Goal: Contribute content: Contribute content

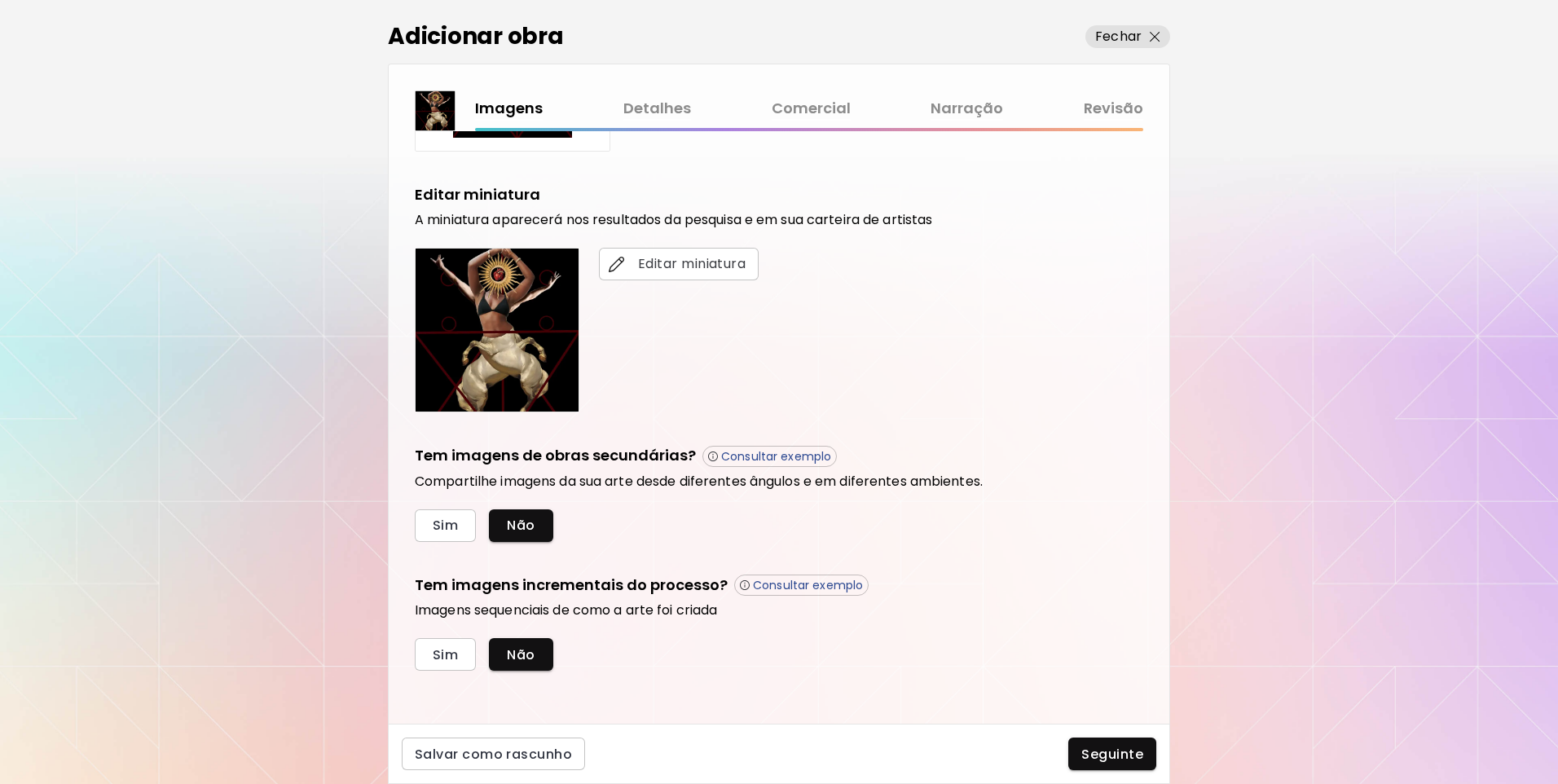
scroll to position [271, 0]
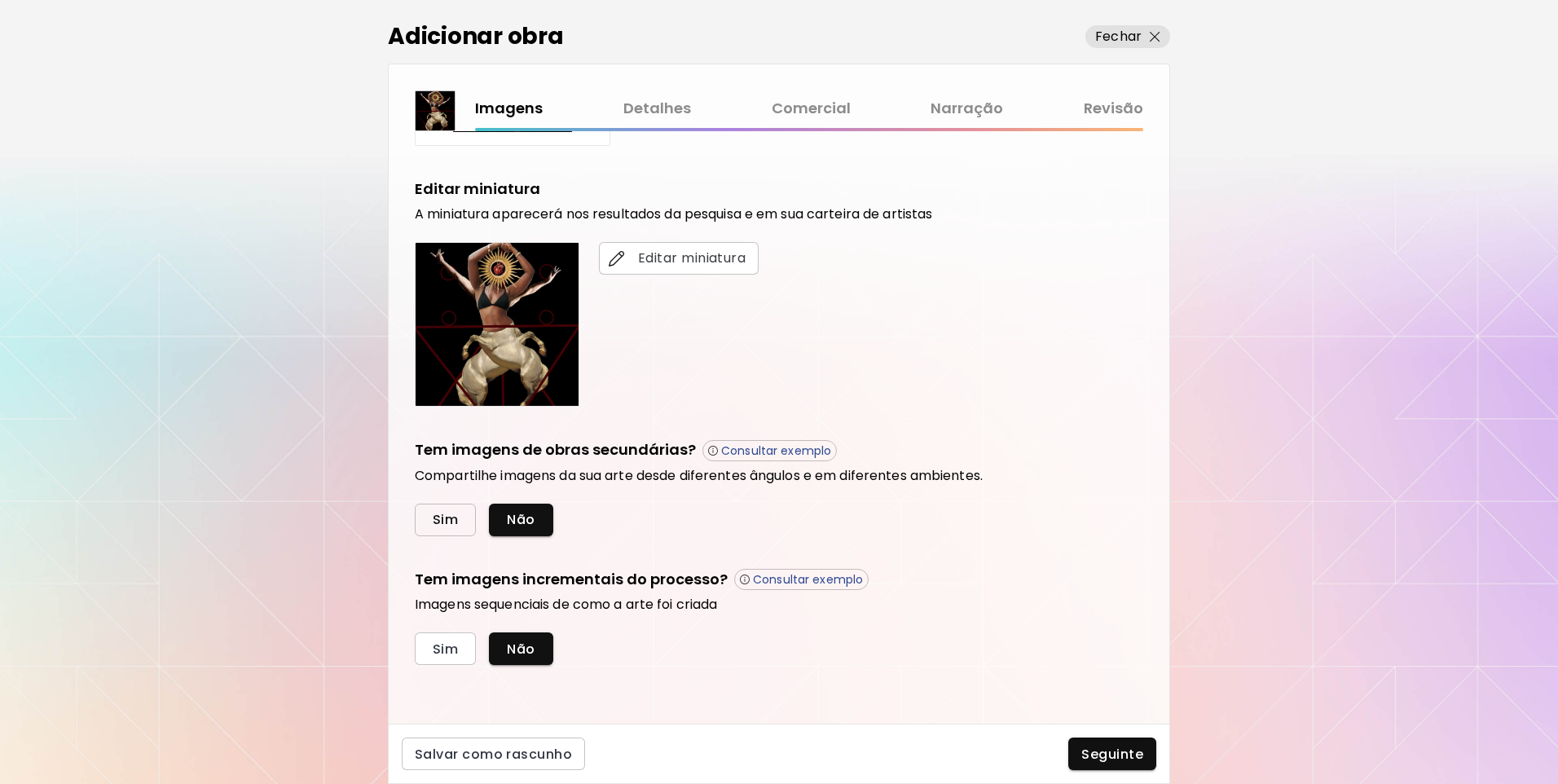
click at [426, 528] on button "Sim" at bounding box center [445, 520] width 61 height 33
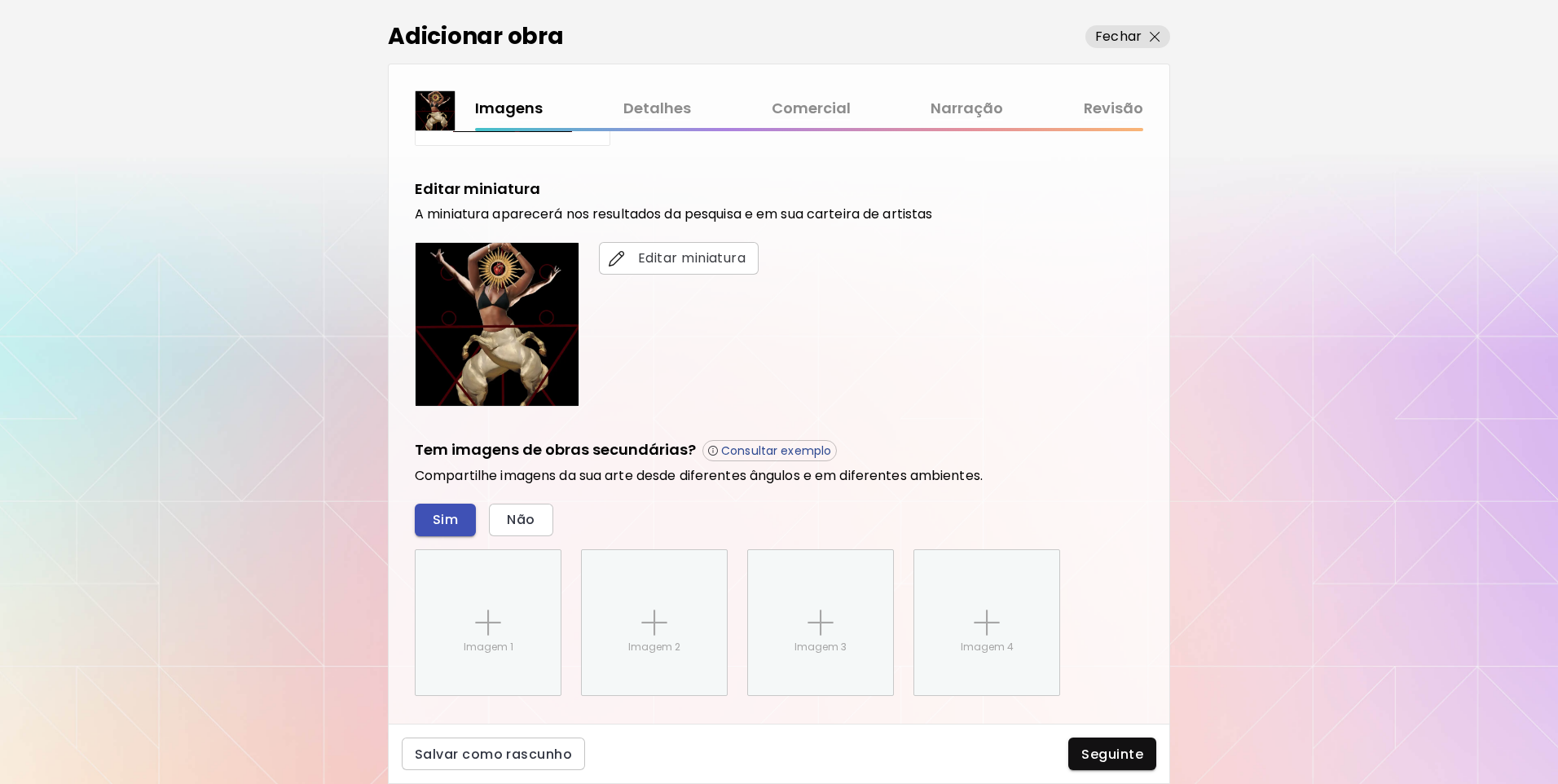
scroll to position [430, 0]
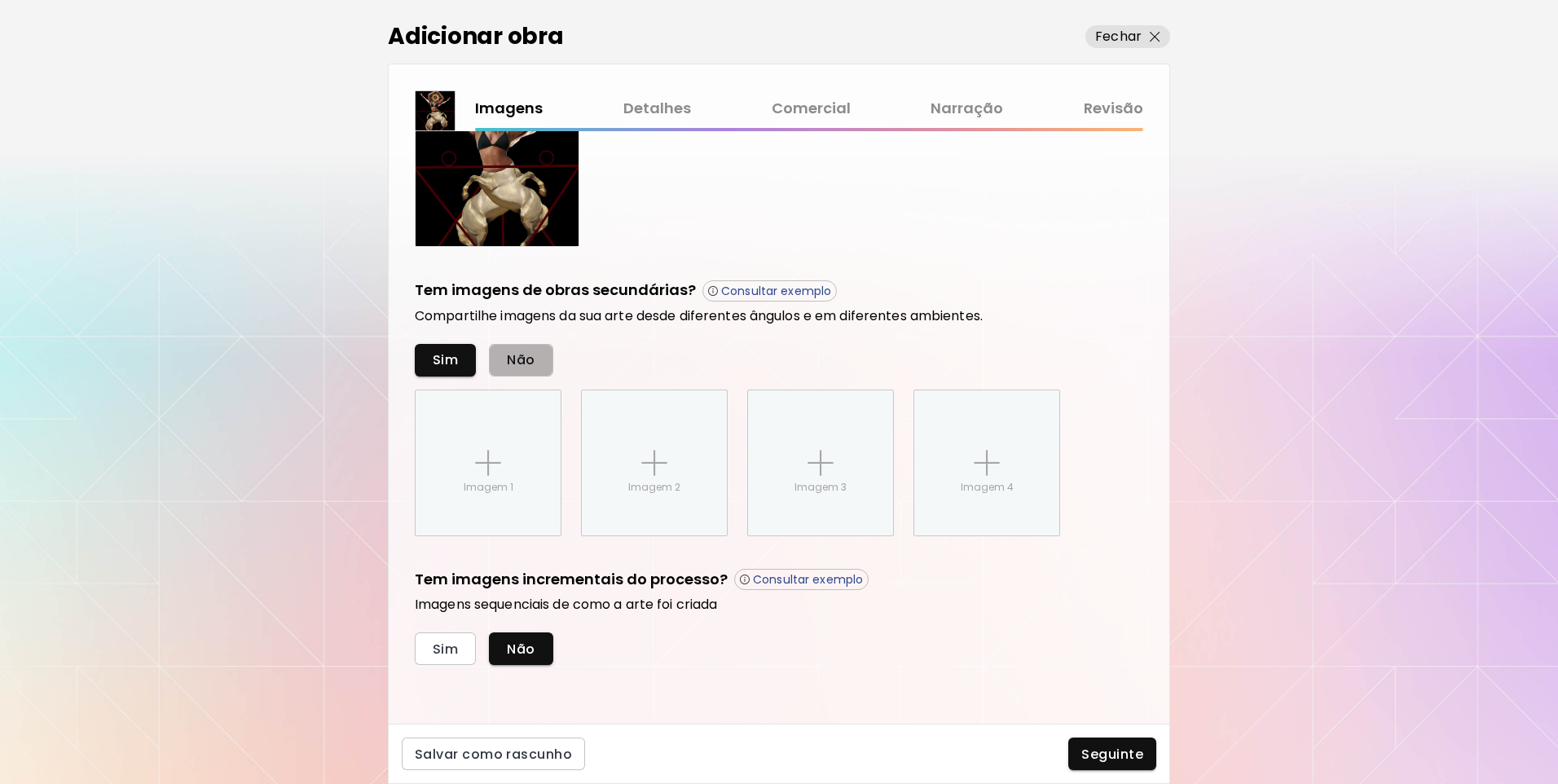
click at [512, 367] on span "Não" at bounding box center [521, 360] width 28 height 17
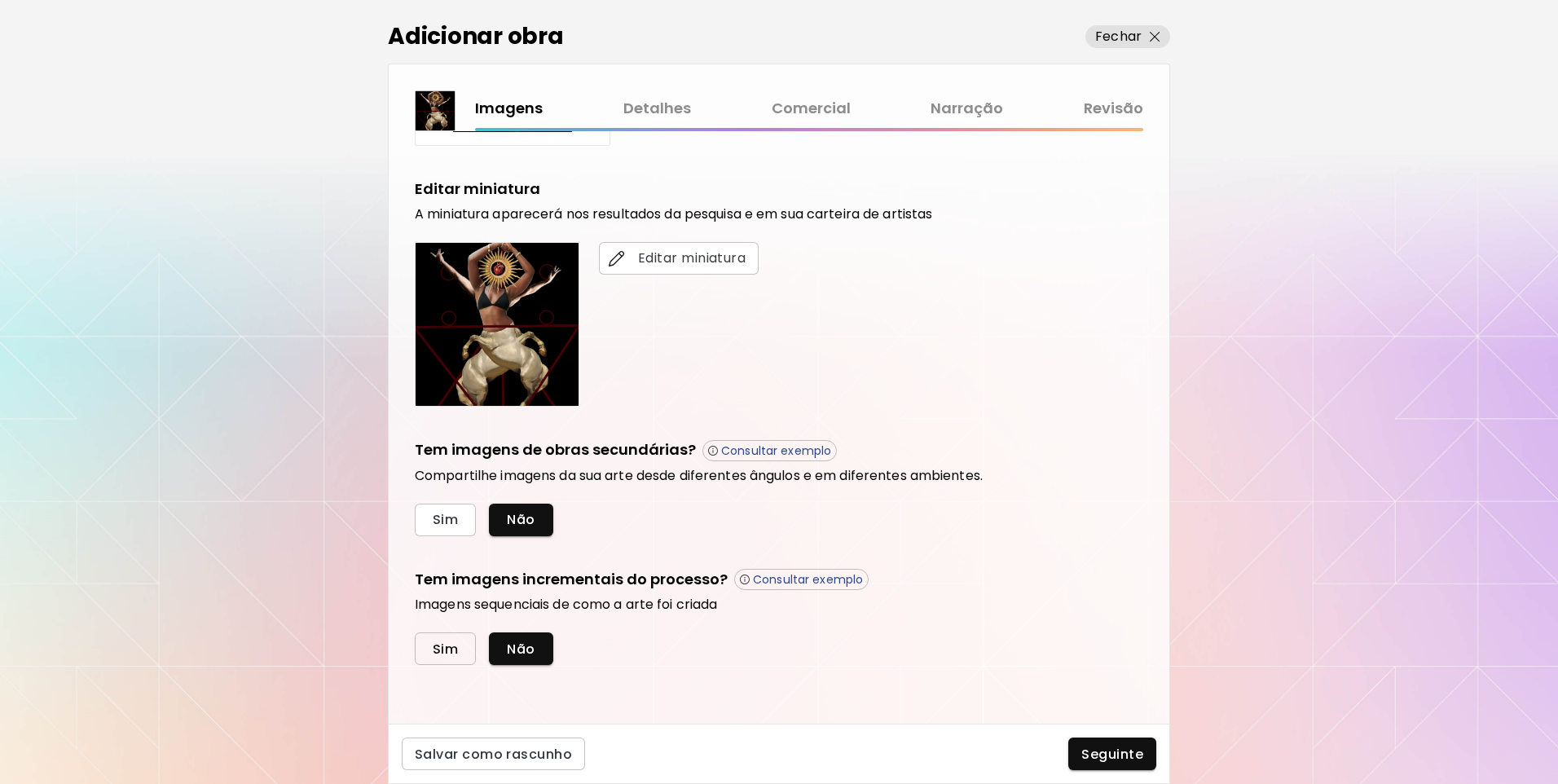
click at [437, 645] on span "Sim" at bounding box center [445, 649] width 25 height 17
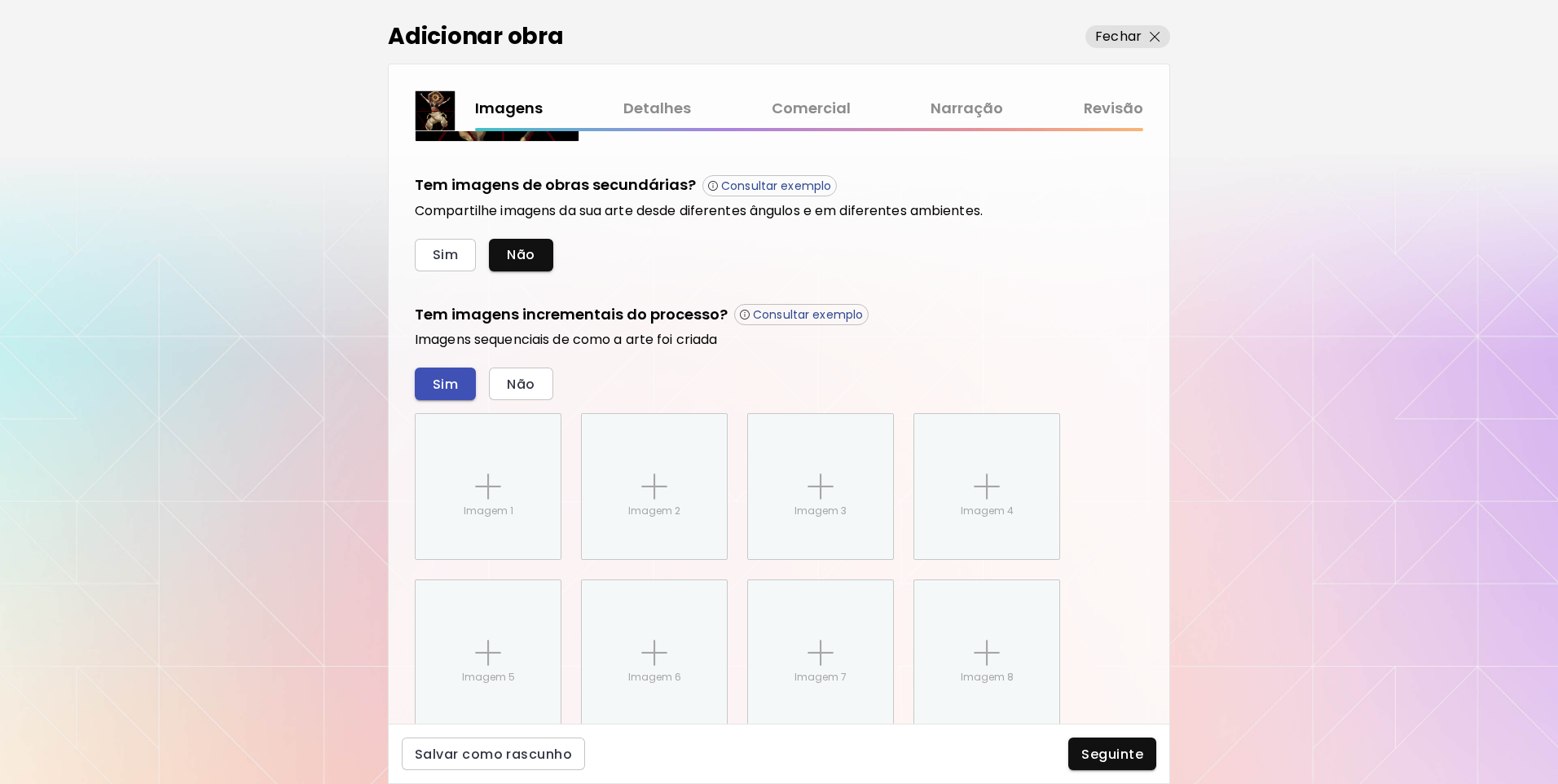
scroll to position [596, 0]
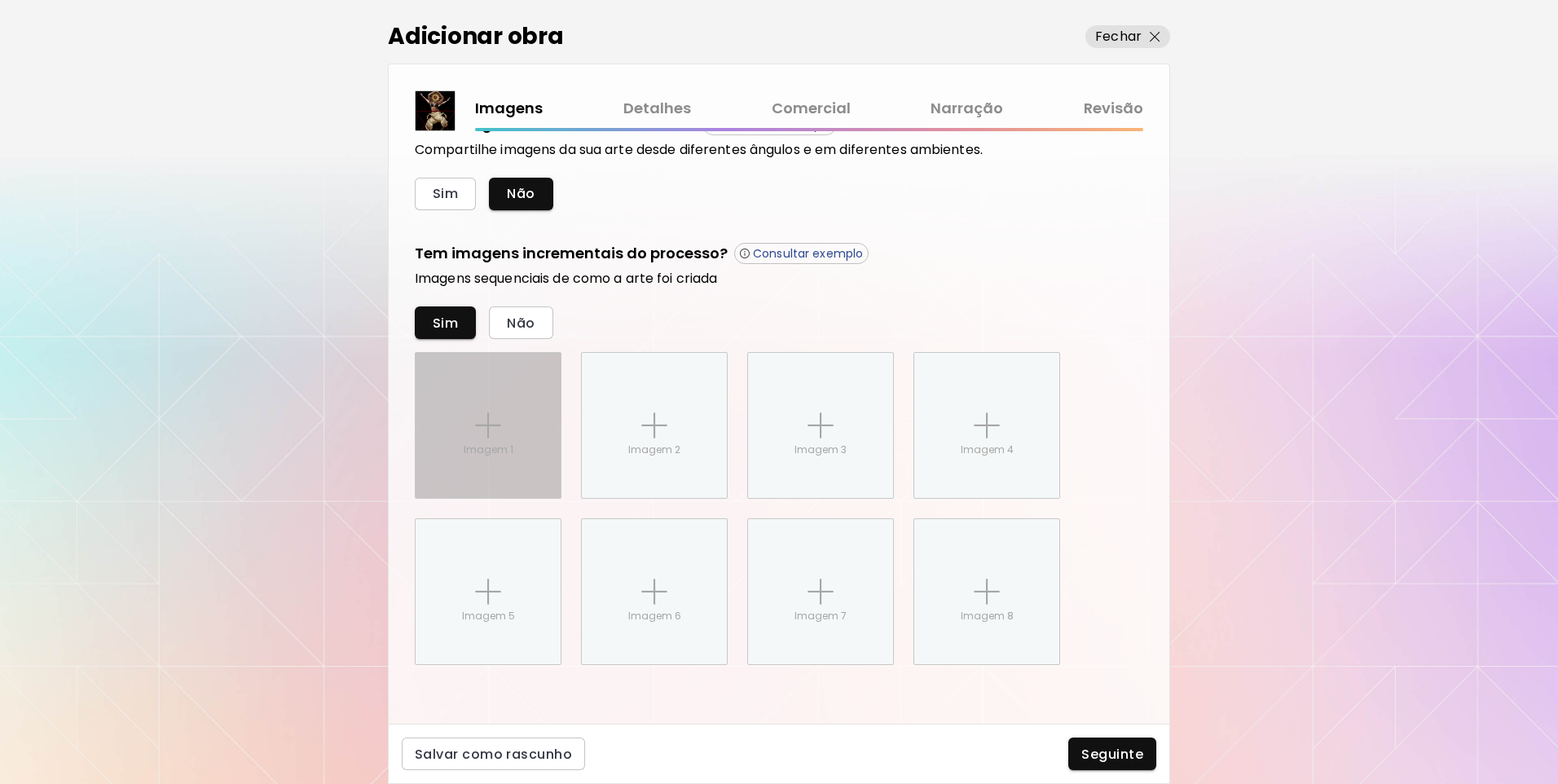
click at [495, 449] on p "Imagem 1" at bounding box center [488, 449] width 50 height 14
click at [0, 0] on input "Imagem 1" at bounding box center [0, 0] width 0 height 0
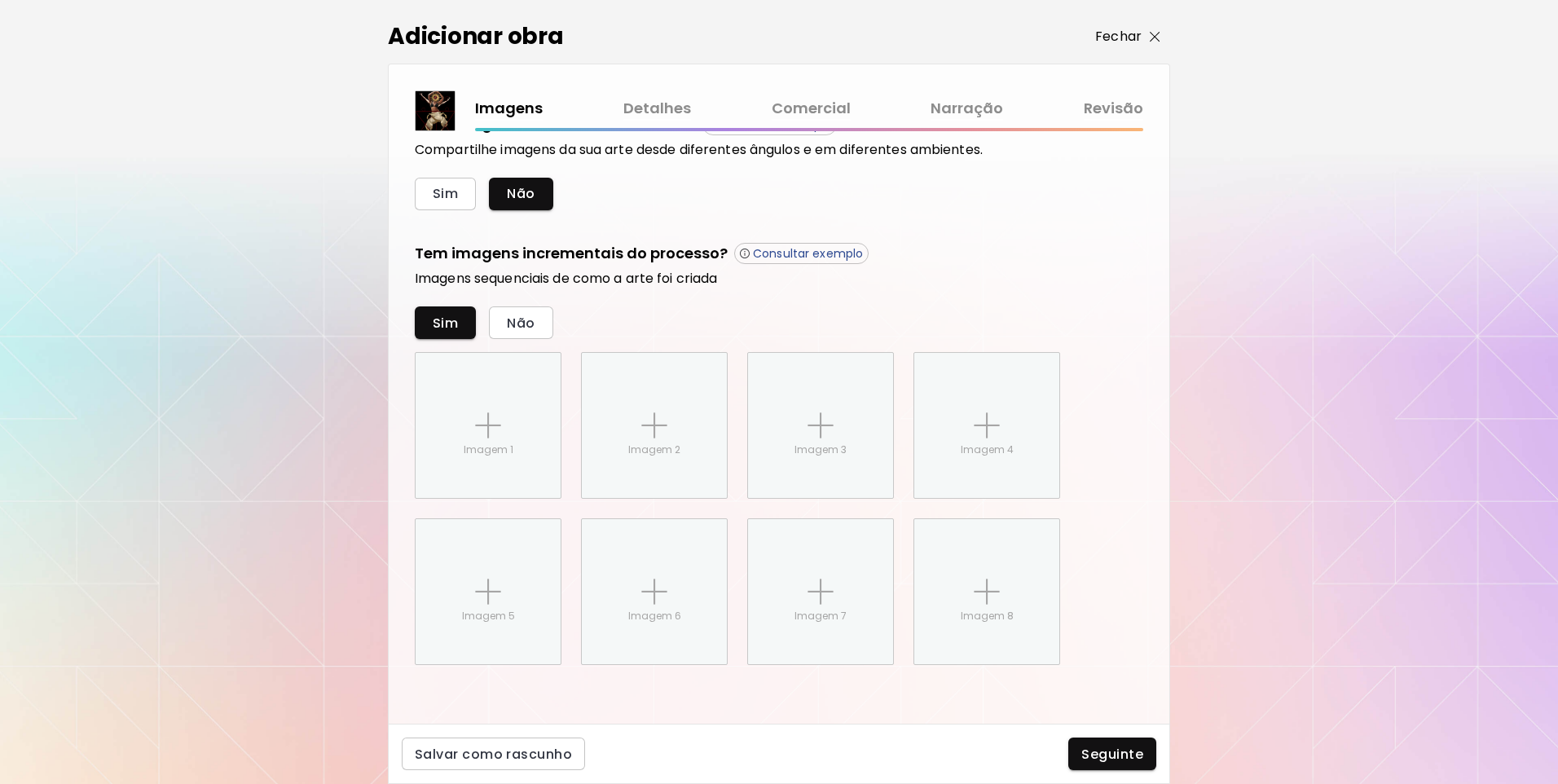
click at [1132, 39] on p "Fechar" at bounding box center [1118, 36] width 46 height 19
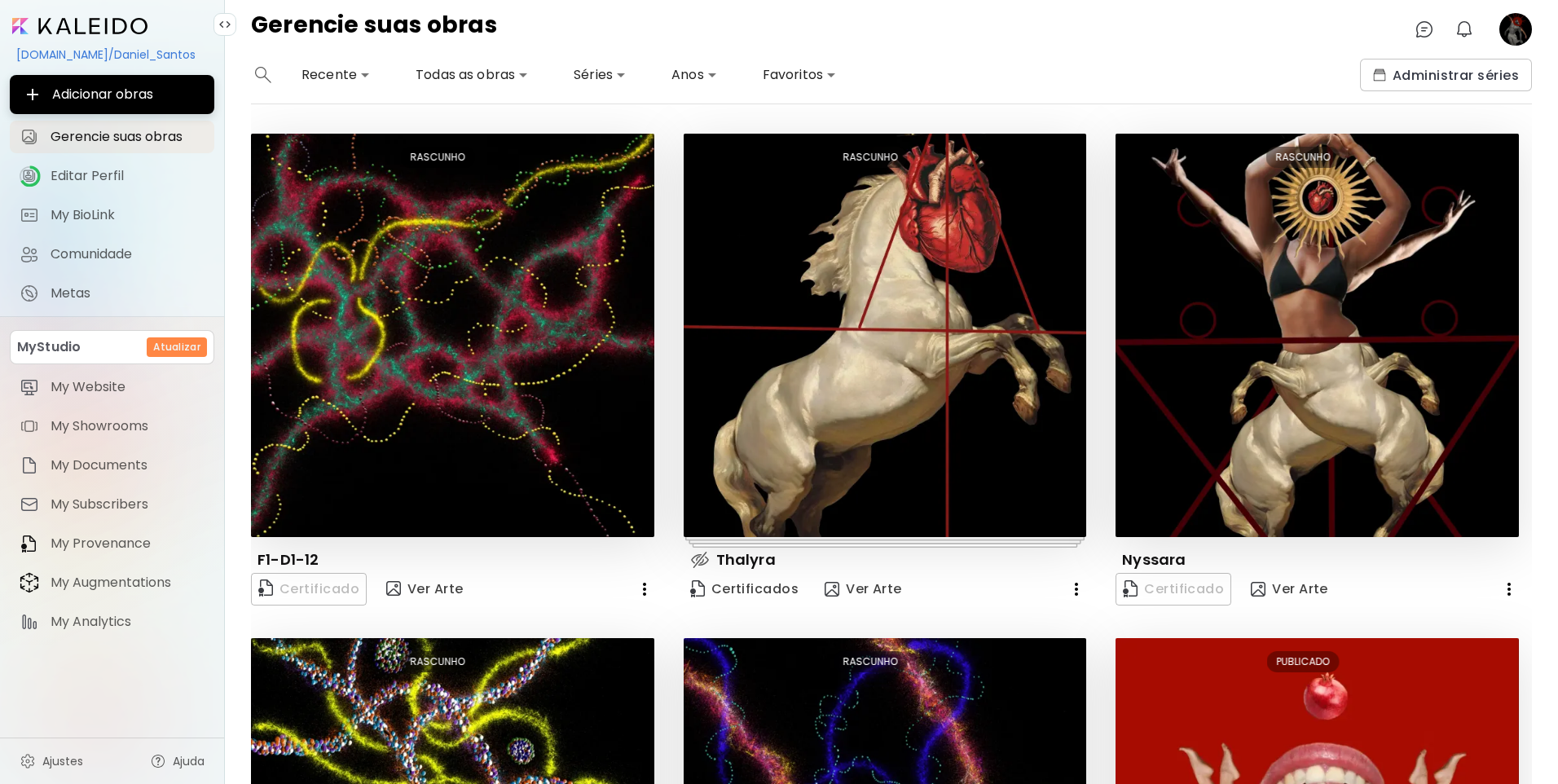
click at [698, 554] on img at bounding box center [700, 559] width 19 height 19
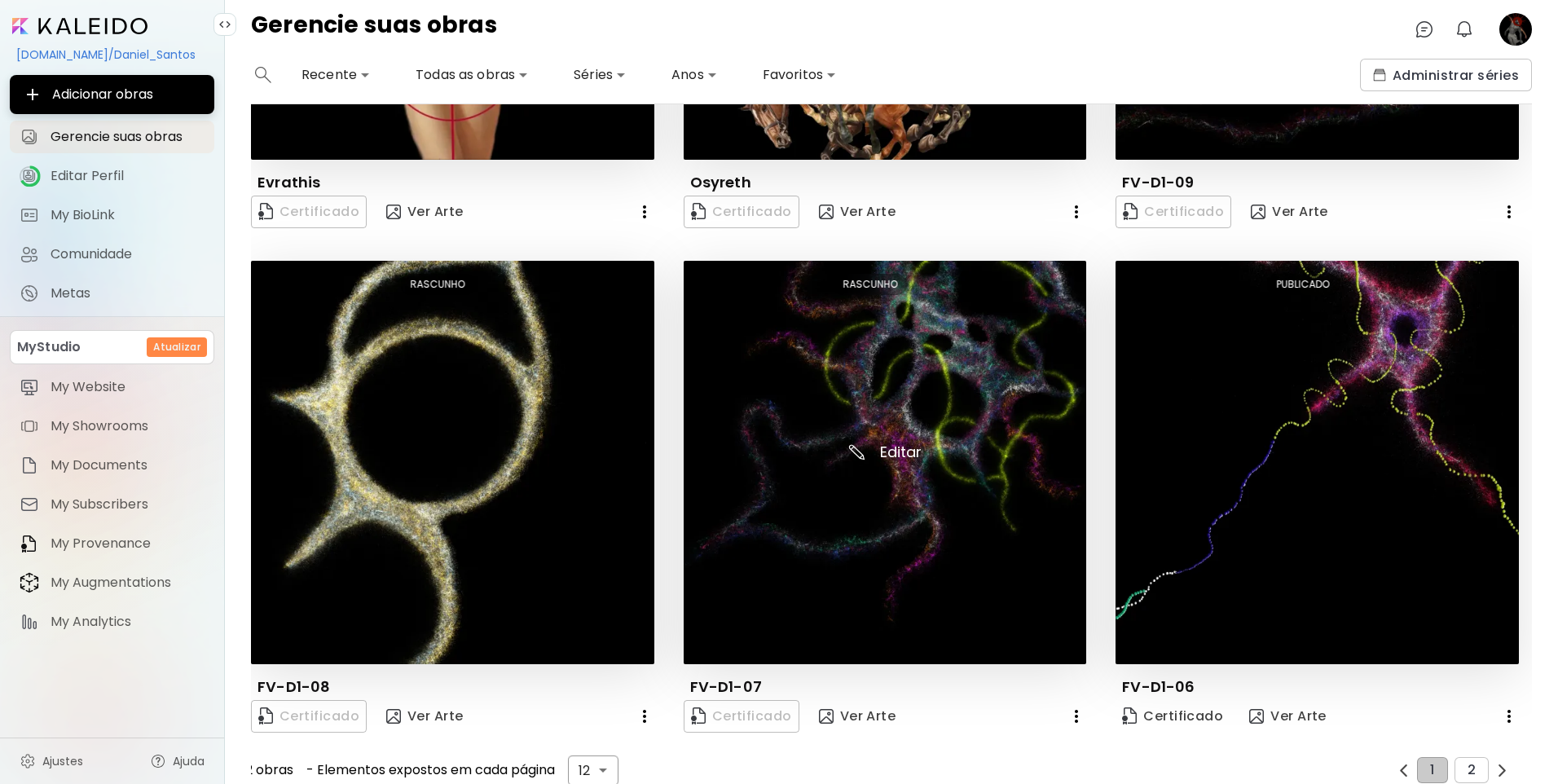
scroll to position [1395, 0]
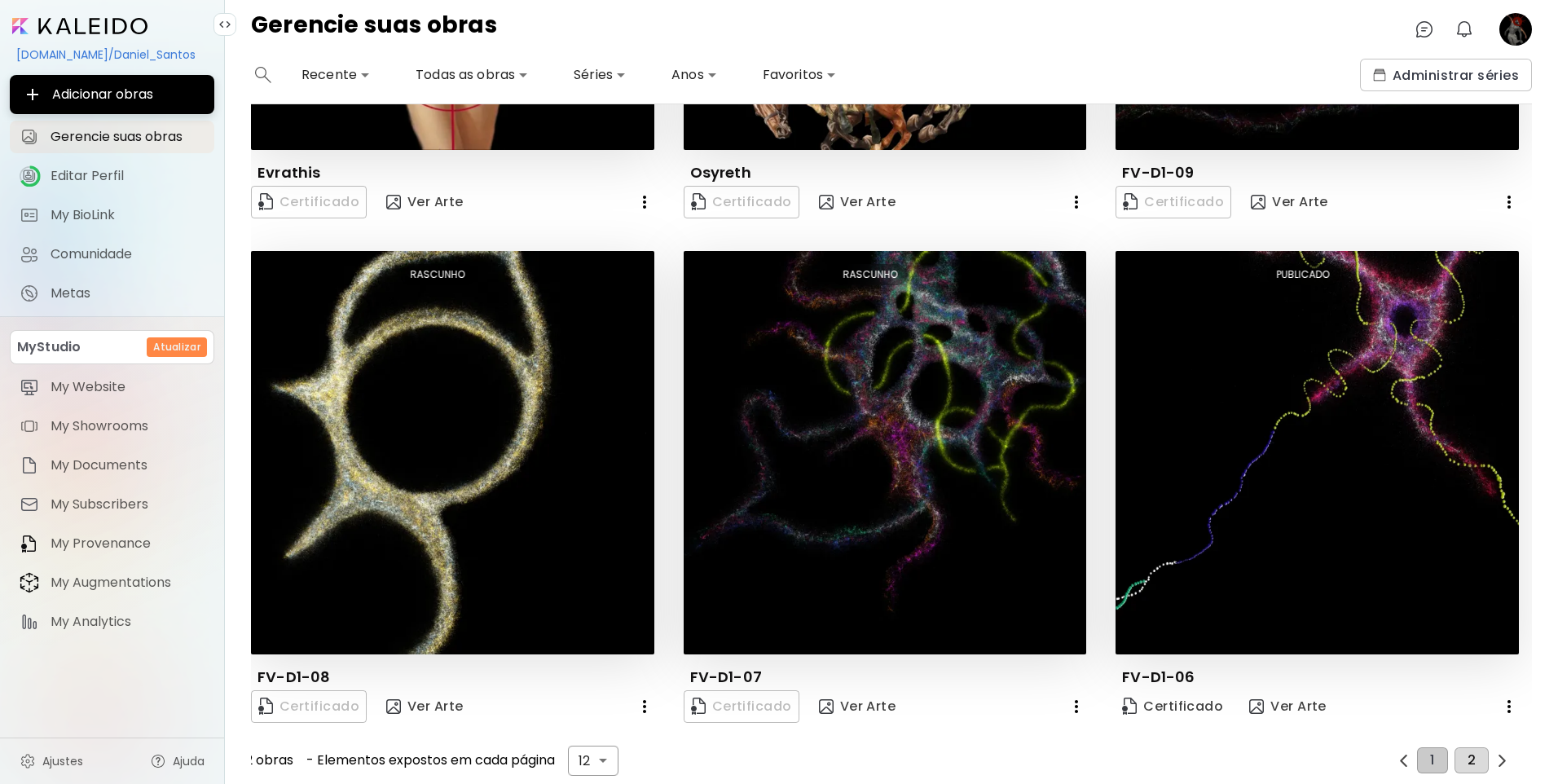
click at [1471, 747] on button "2" at bounding box center [1471, 760] width 34 height 26
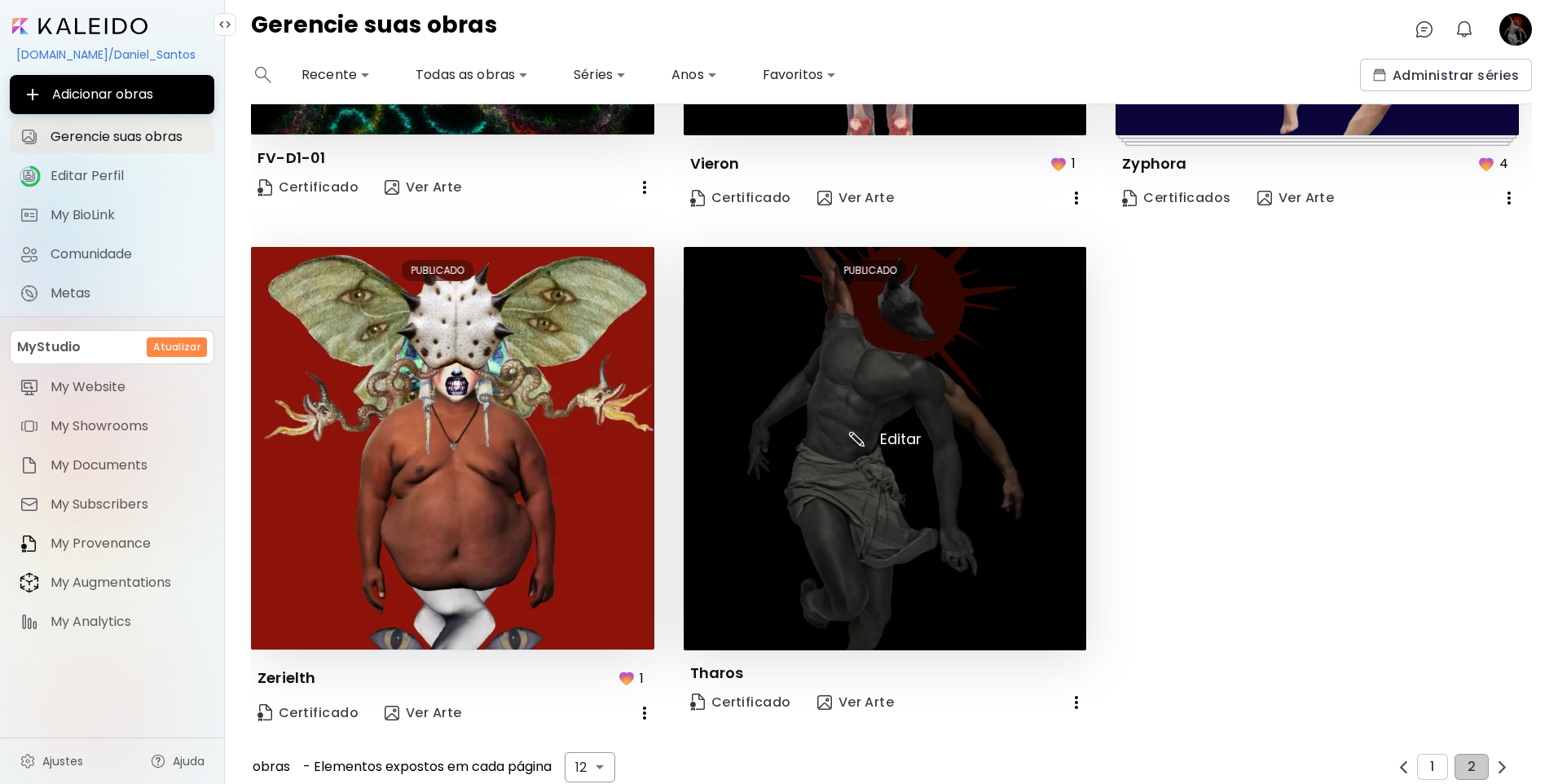
scroll to position [915, 0]
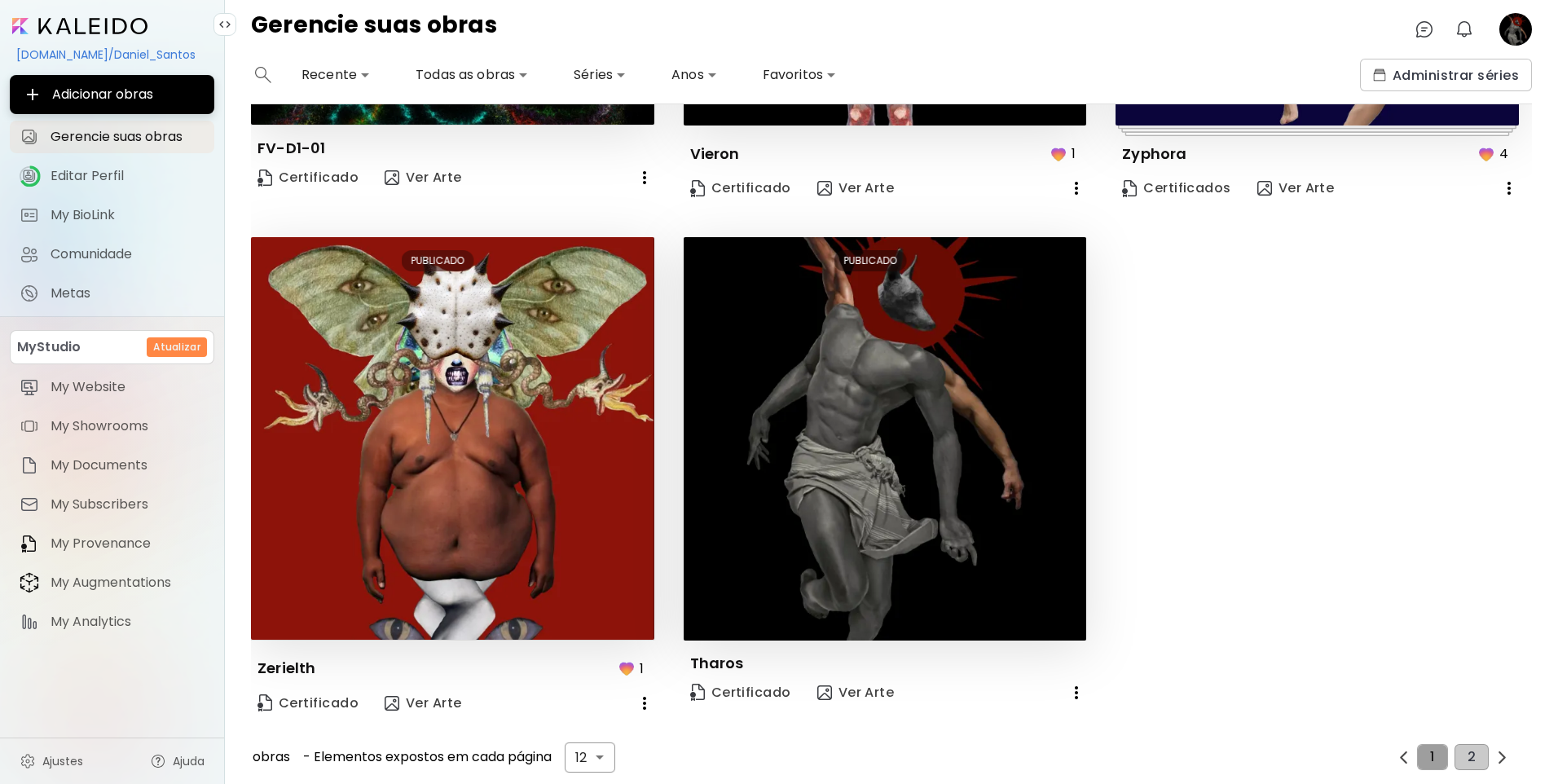
click at [1419, 744] on button "1" at bounding box center [1433, 756] width 30 height 26
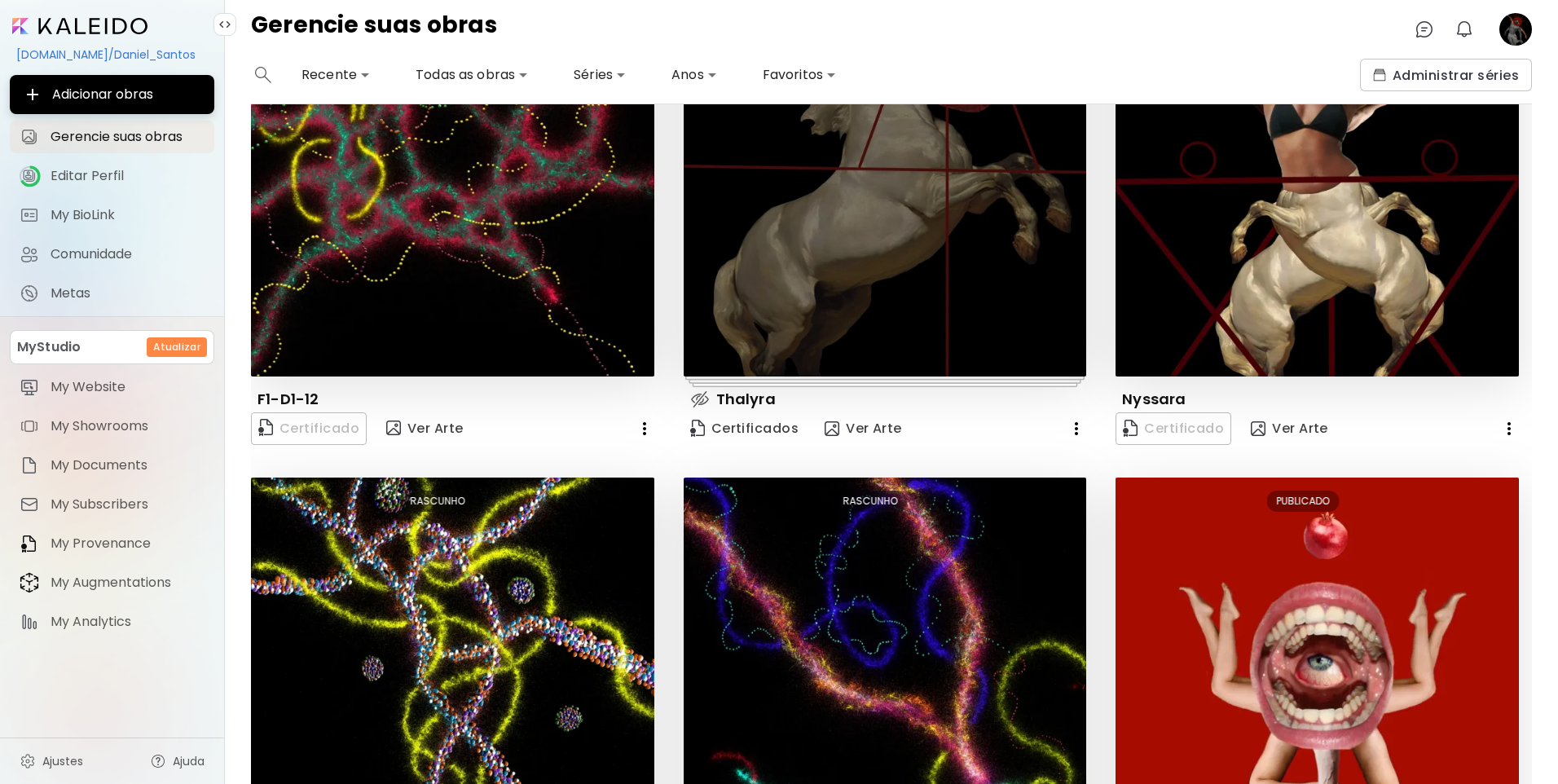
scroll to position [19, 0]
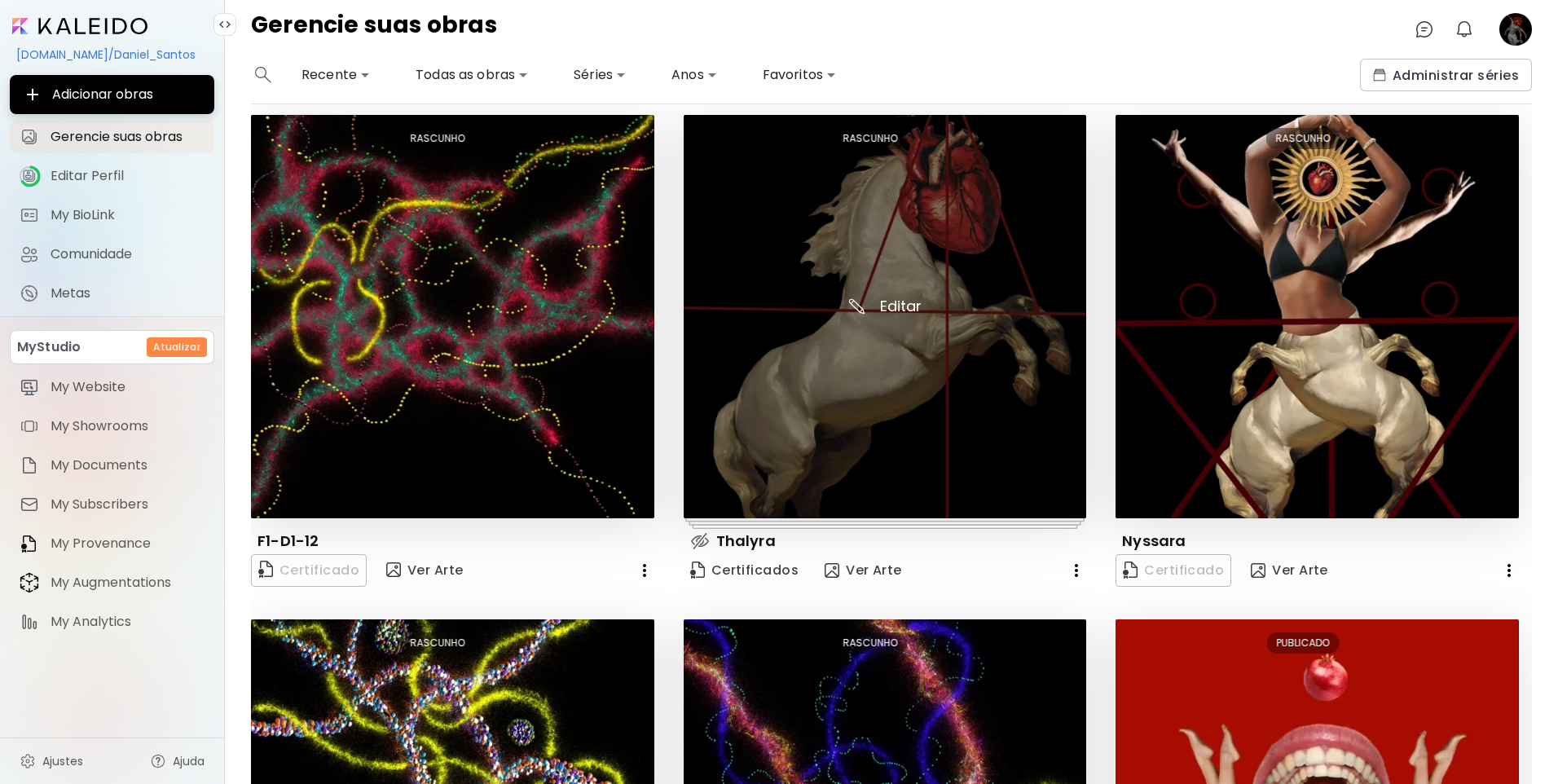
click at [989, 399] on img at bounding box center [886, 317] width 404 height 404
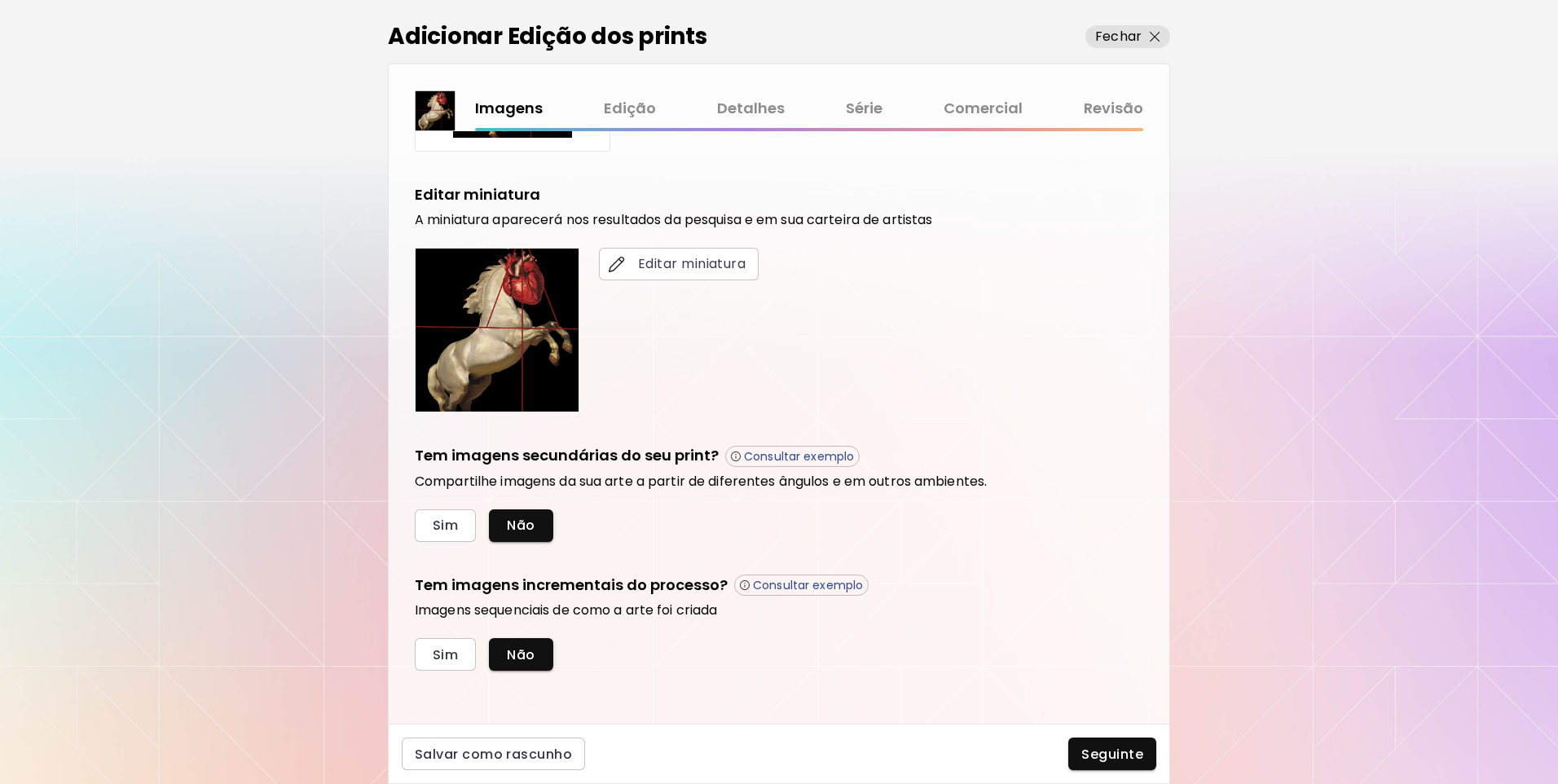
scroll to position [271, 0]
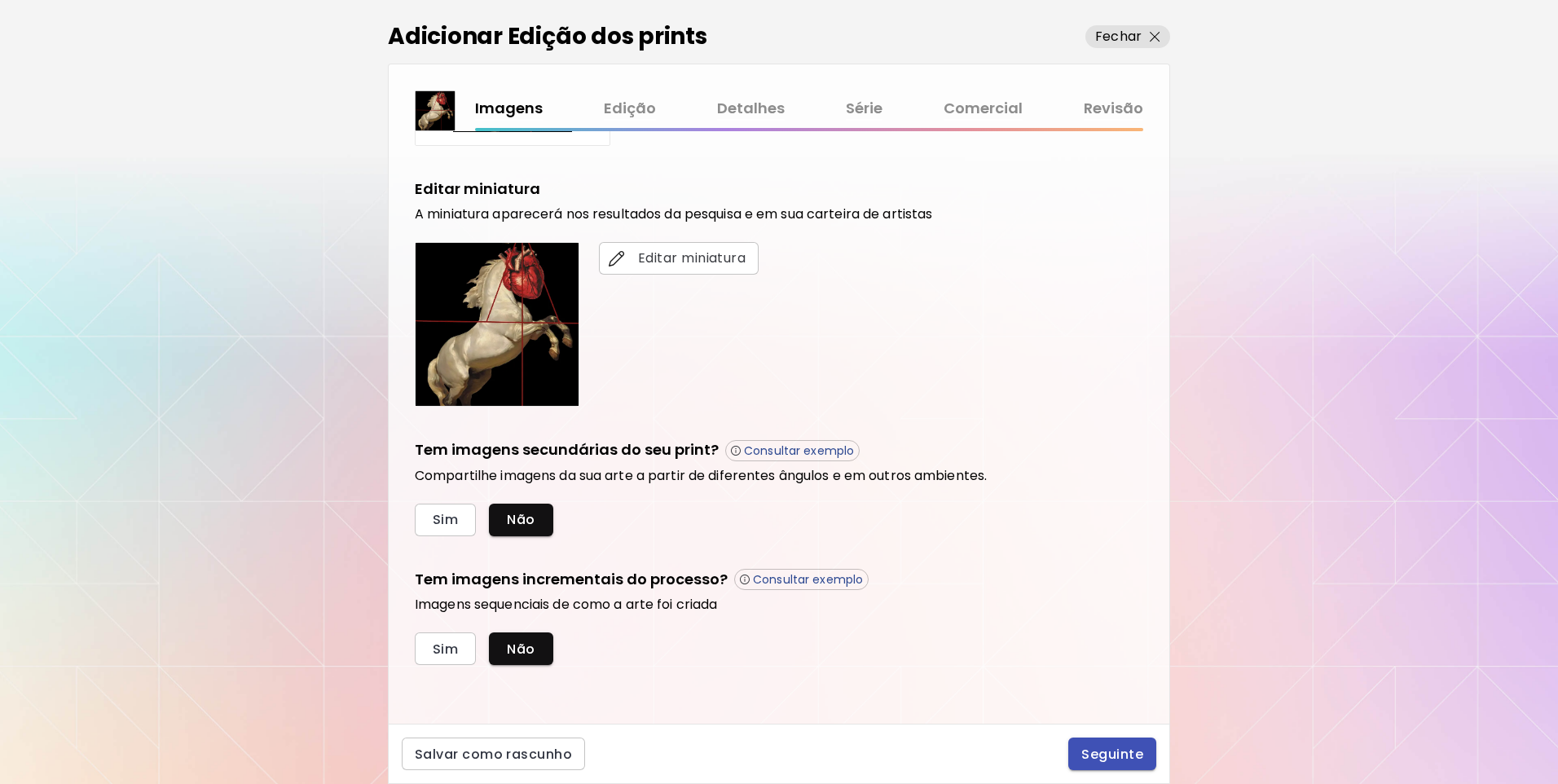
click at [1106, 750] on span "Seguinte" at bounding box center [1112, 754] width 62 height 17
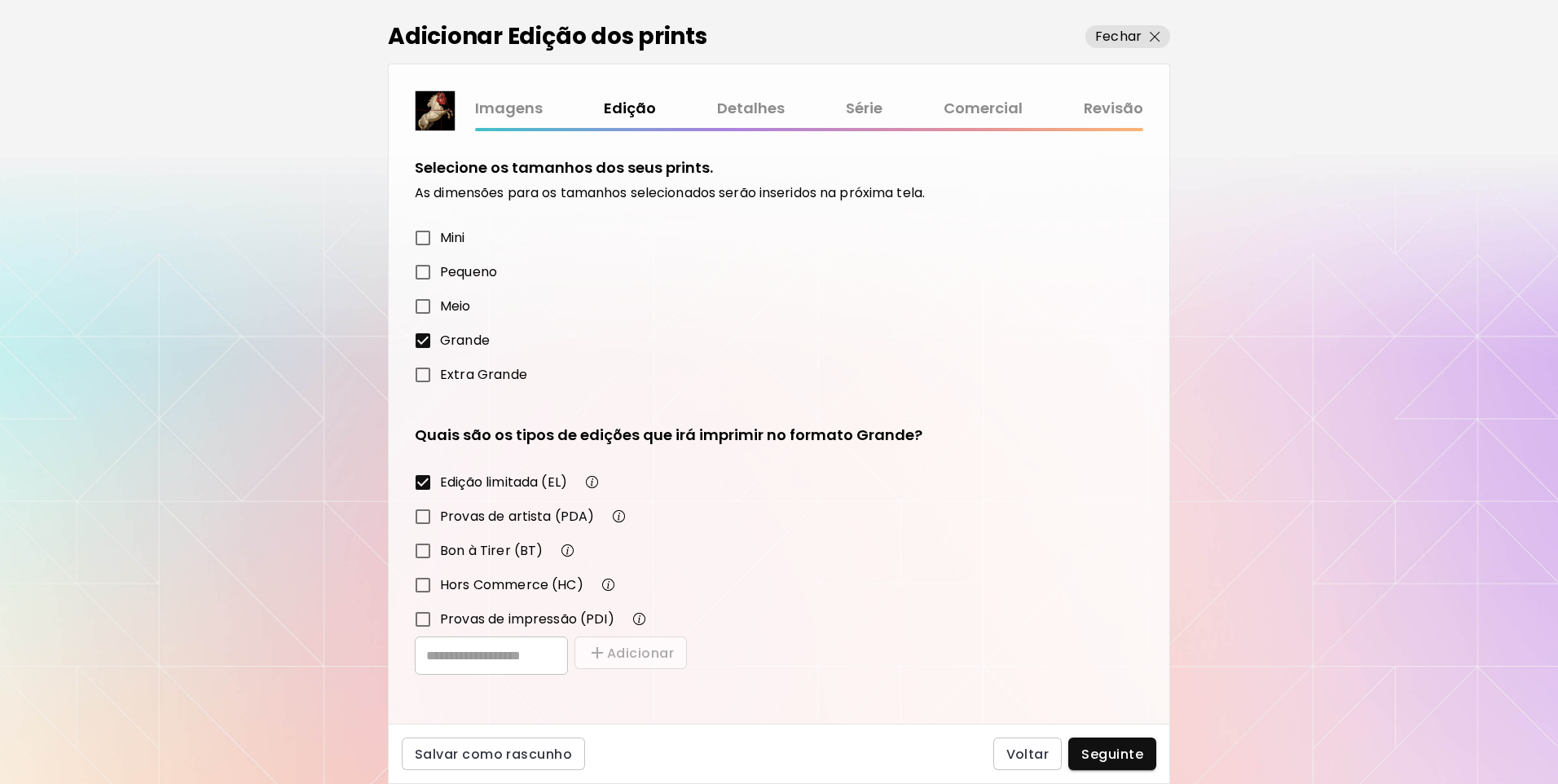
scroll to position [3, 0]
click at [1127, 747] on span "Seguinte" at bounding box center [1112, 754] width 62 height 17
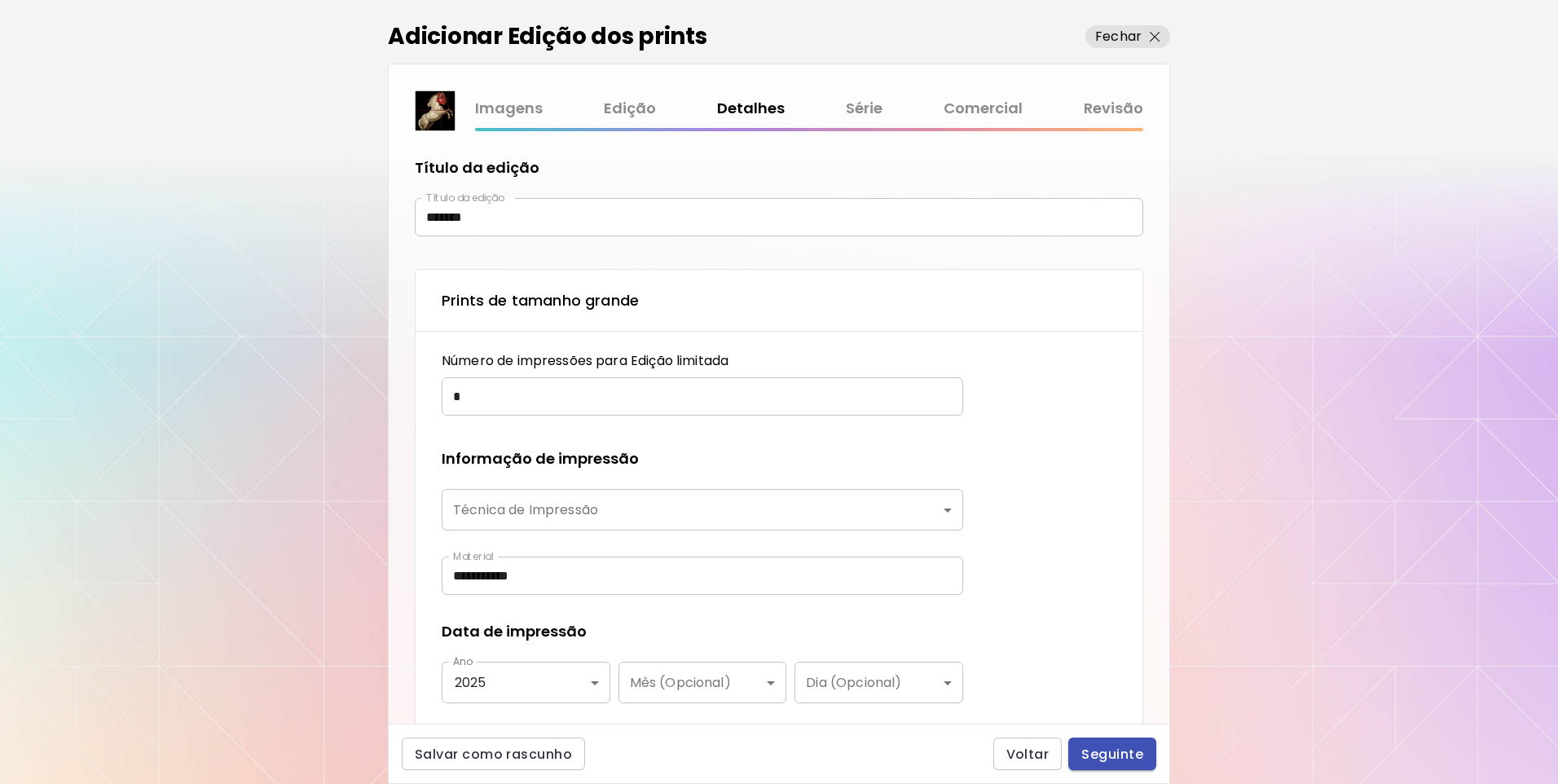
type input "**********"
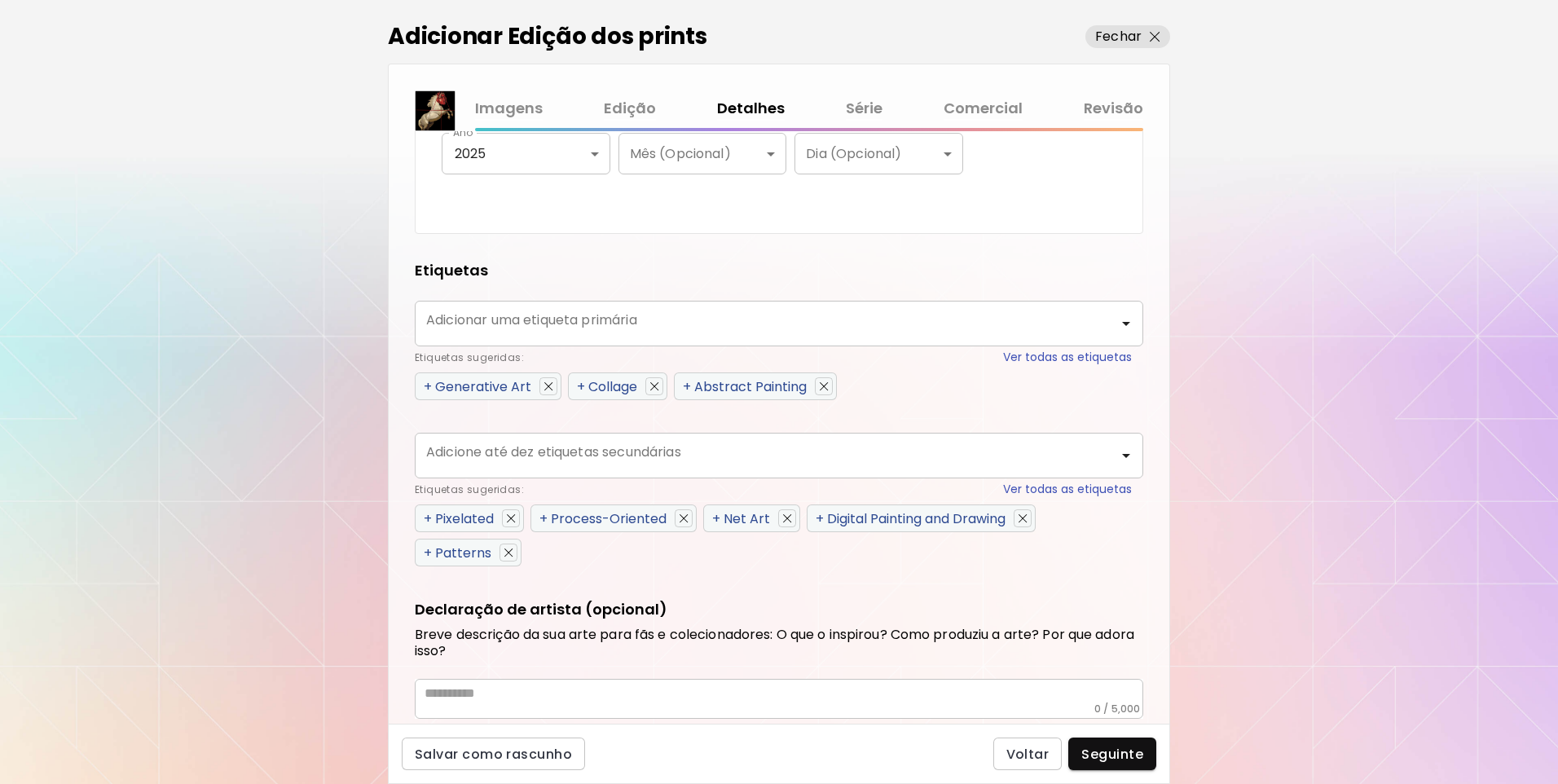
scroll to position [652, 0]
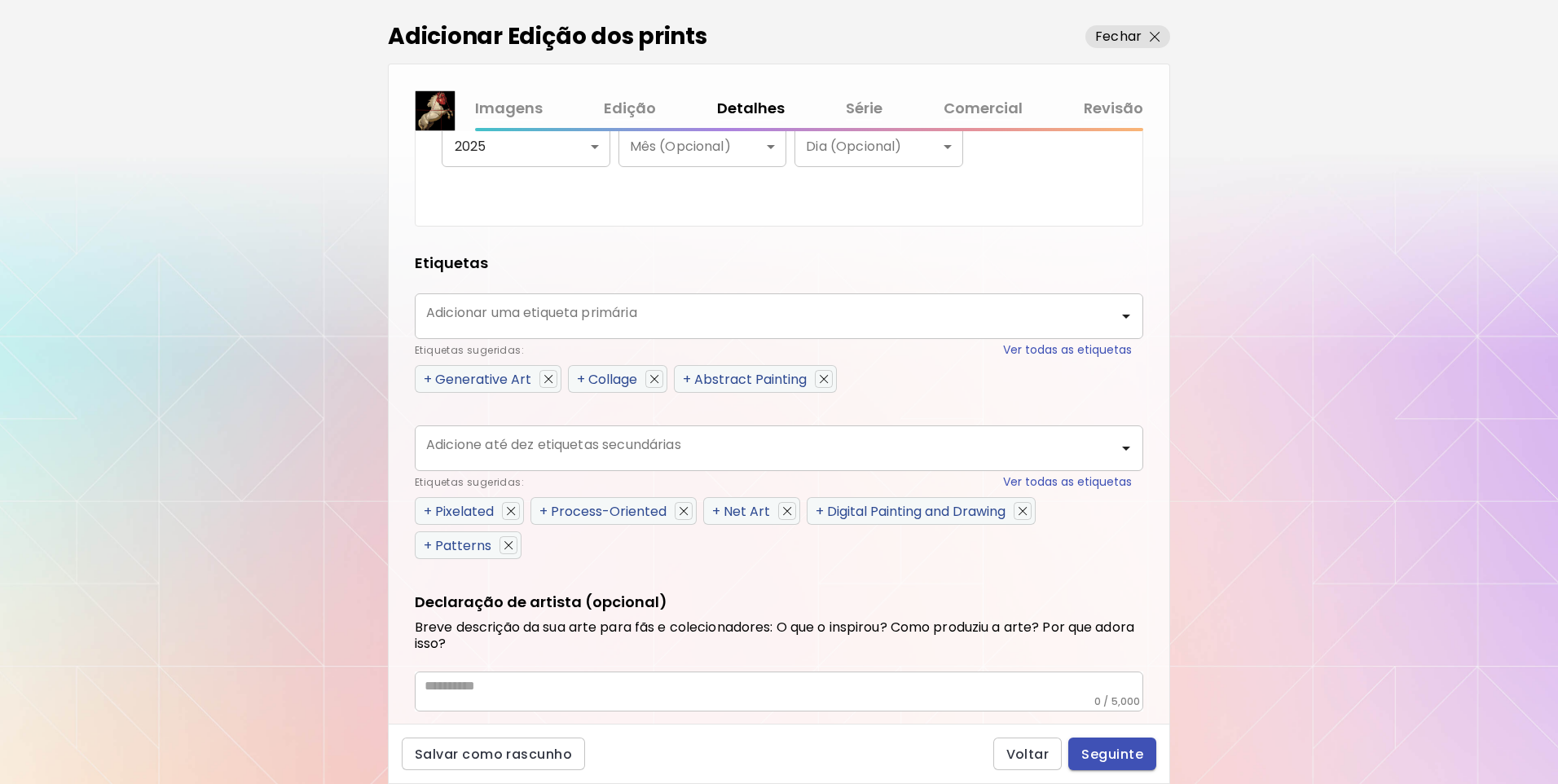
click at [1126, 750] on span "Seguinte" at bounding box center [1112, 754] width 62 height 17
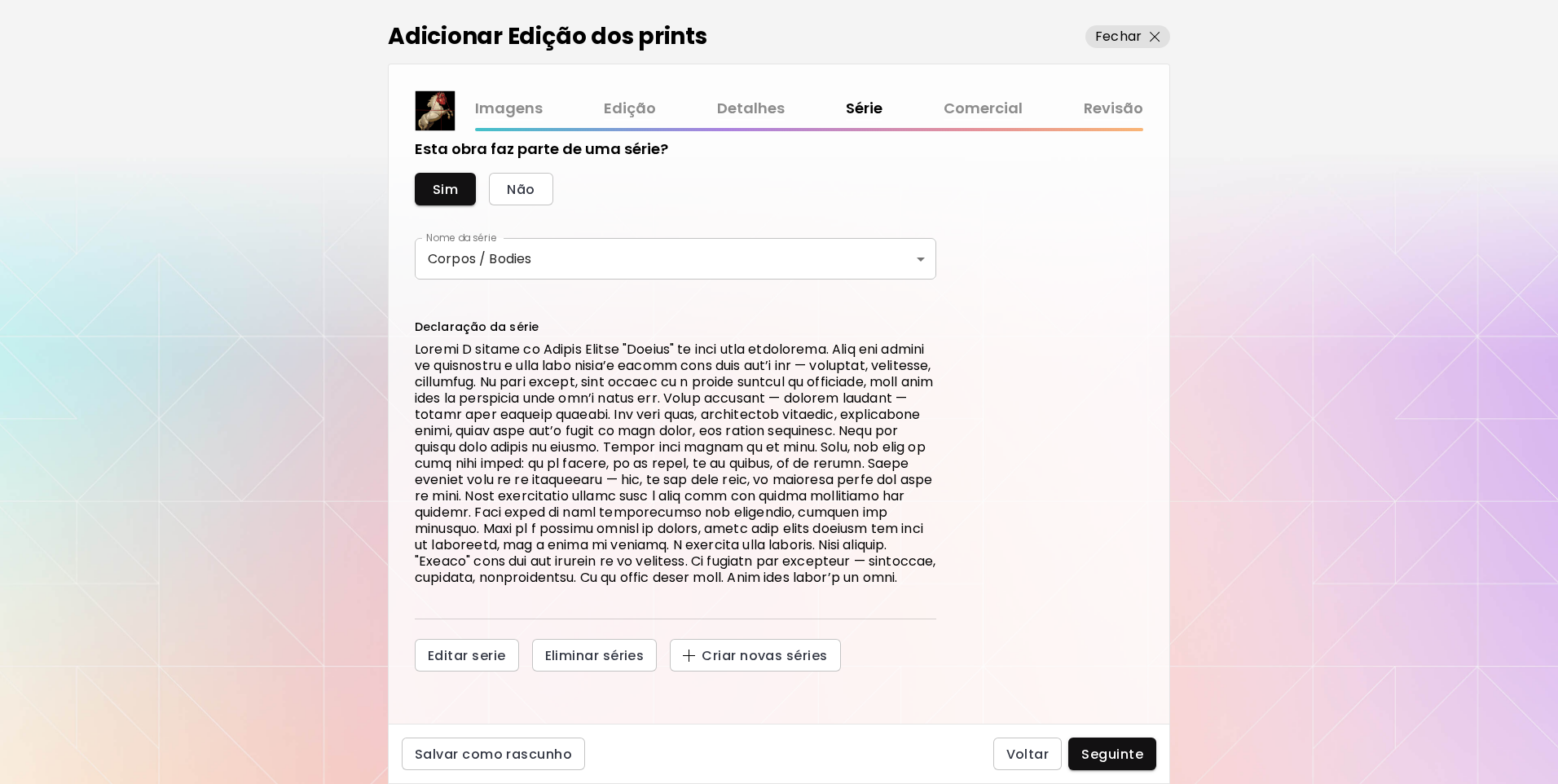
scroll to position [35, 0]
click at [1117, 750] on span "Seguinte" at bounding box center [1112, 754] width 62 height 17
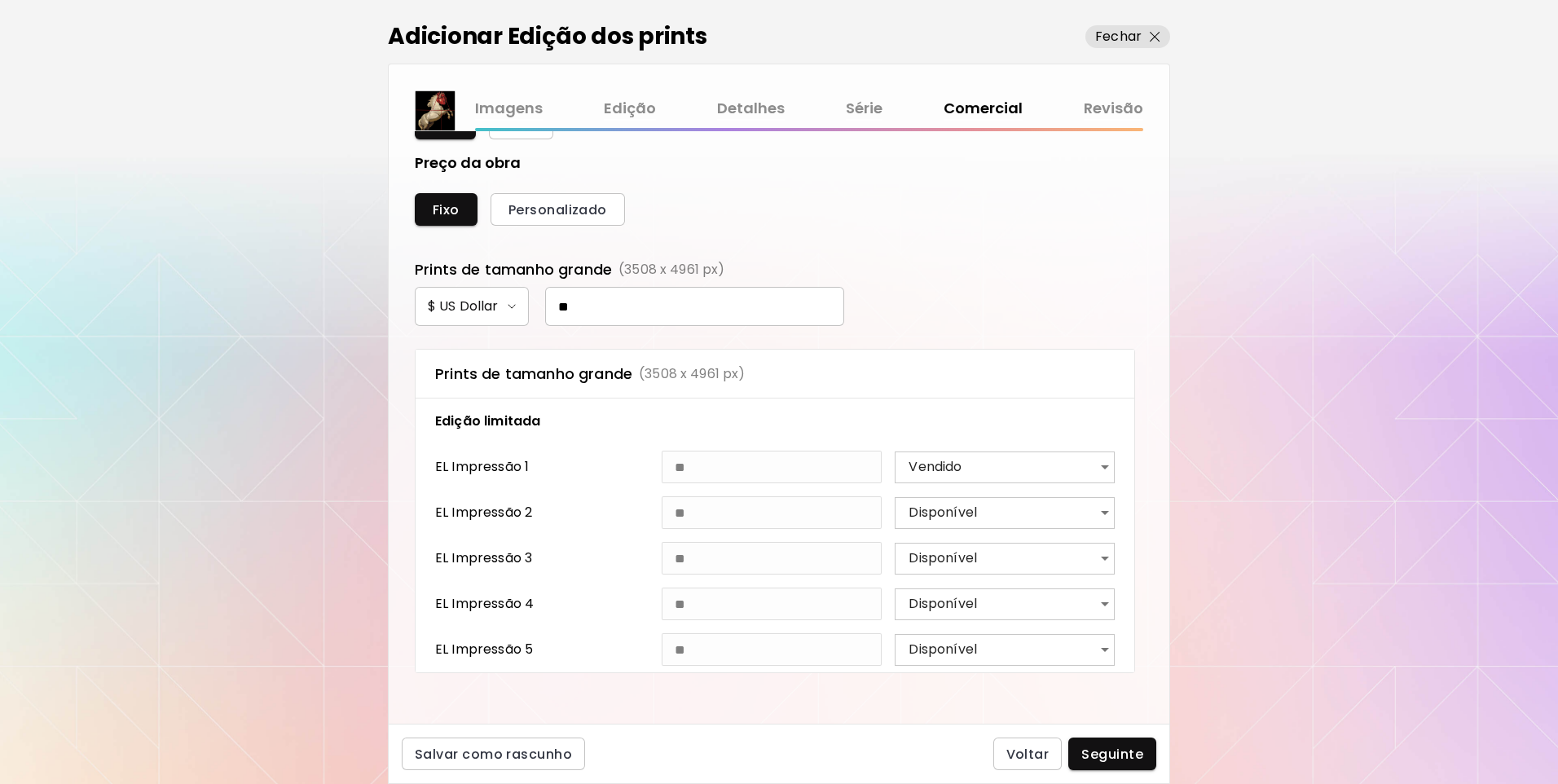
scroll to position [640, 0]
click at [1121, 755] on span "Seguinte" at bounding box center [1112, 754] width 62 height 17
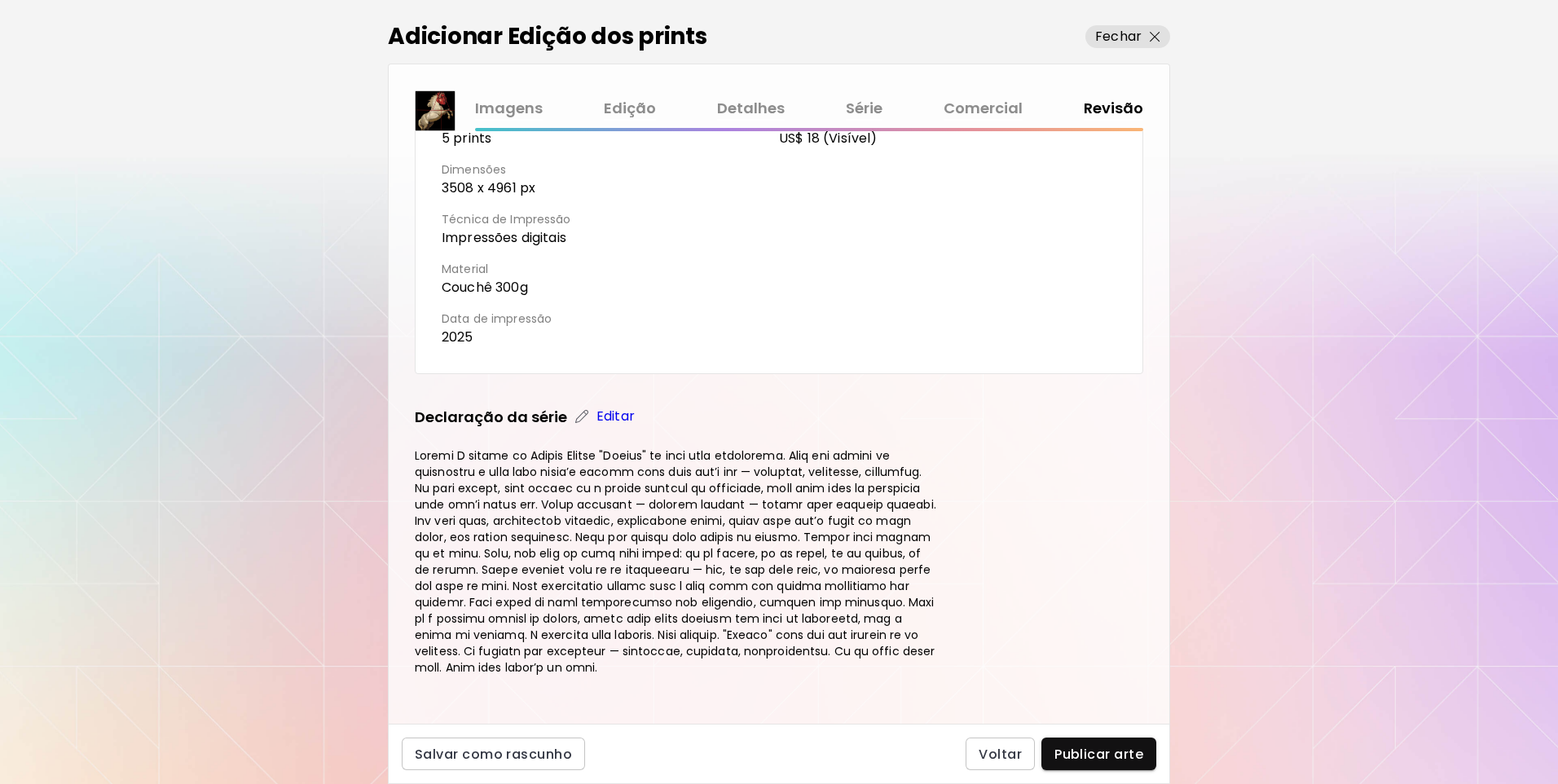
scroll to position [466, 0]
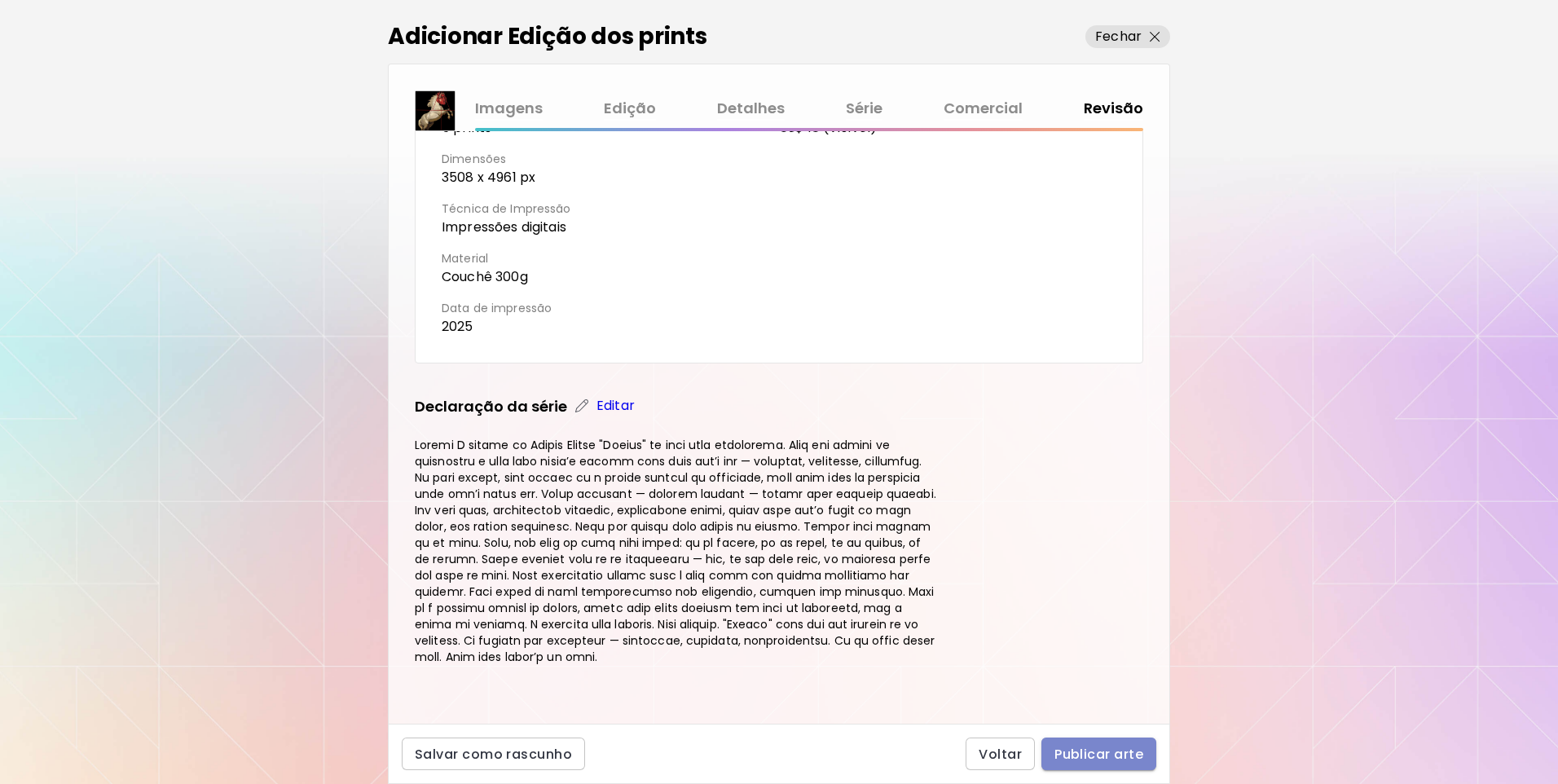
click at [1128, 754] on span "Publicar arte" at bounding box center [1100, 754] width 89 height 17
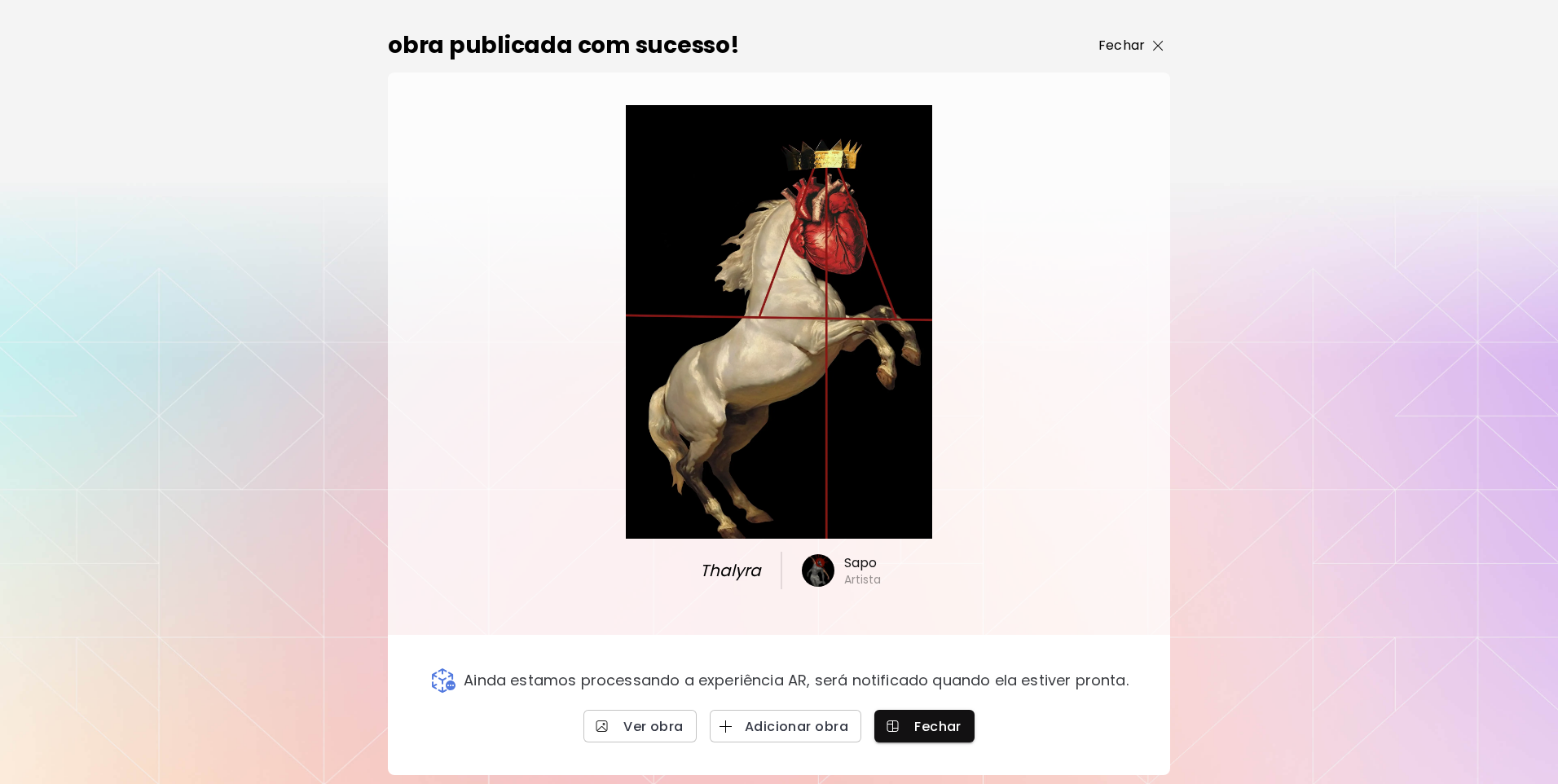
click at [1134, 54] on p "Fechar" at bounding box center [1121, 45] width 46 height 19
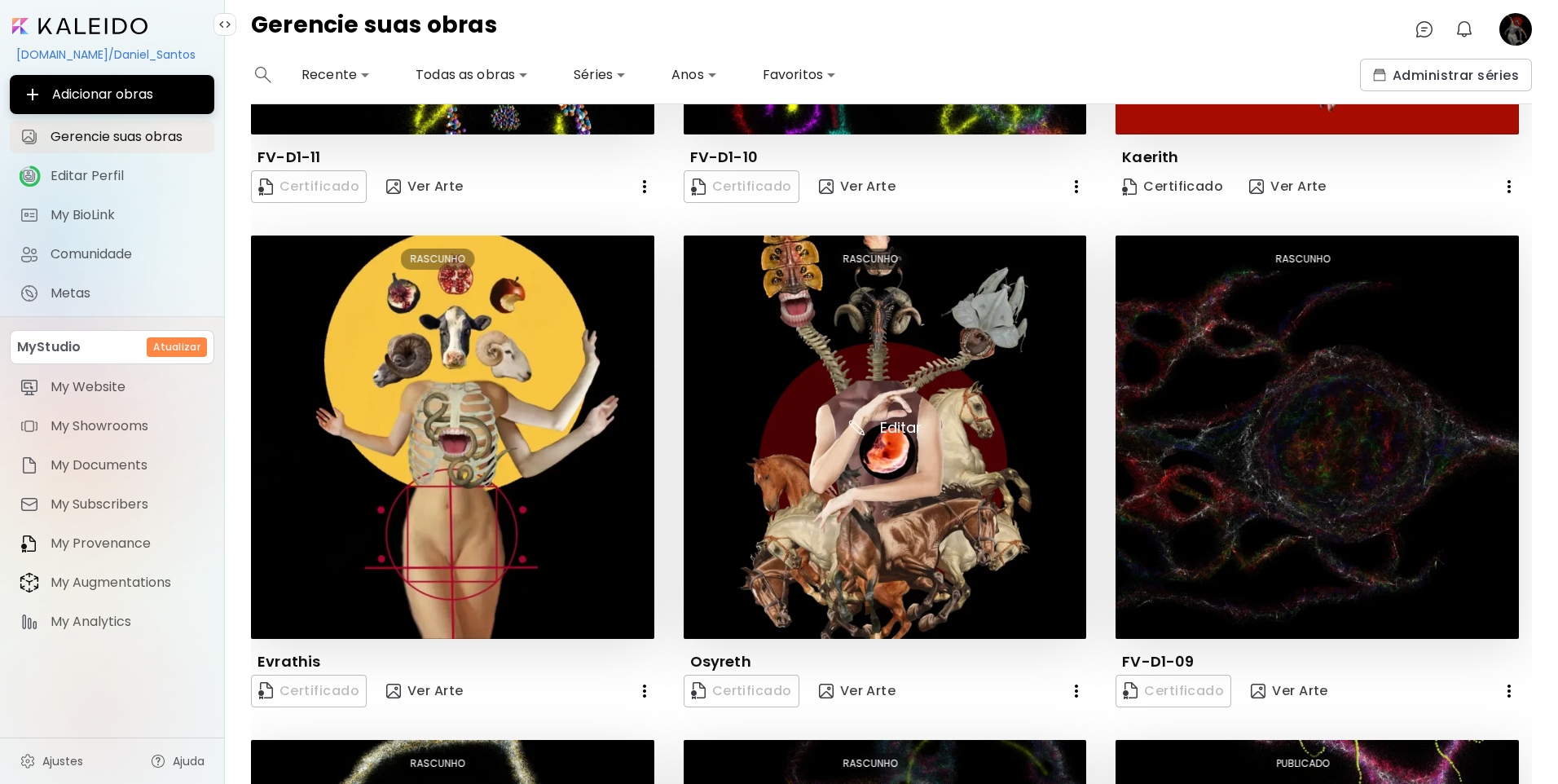
scroll to position [499, 0]
